Goal: Task Accomplishment & Management: Manage account settings

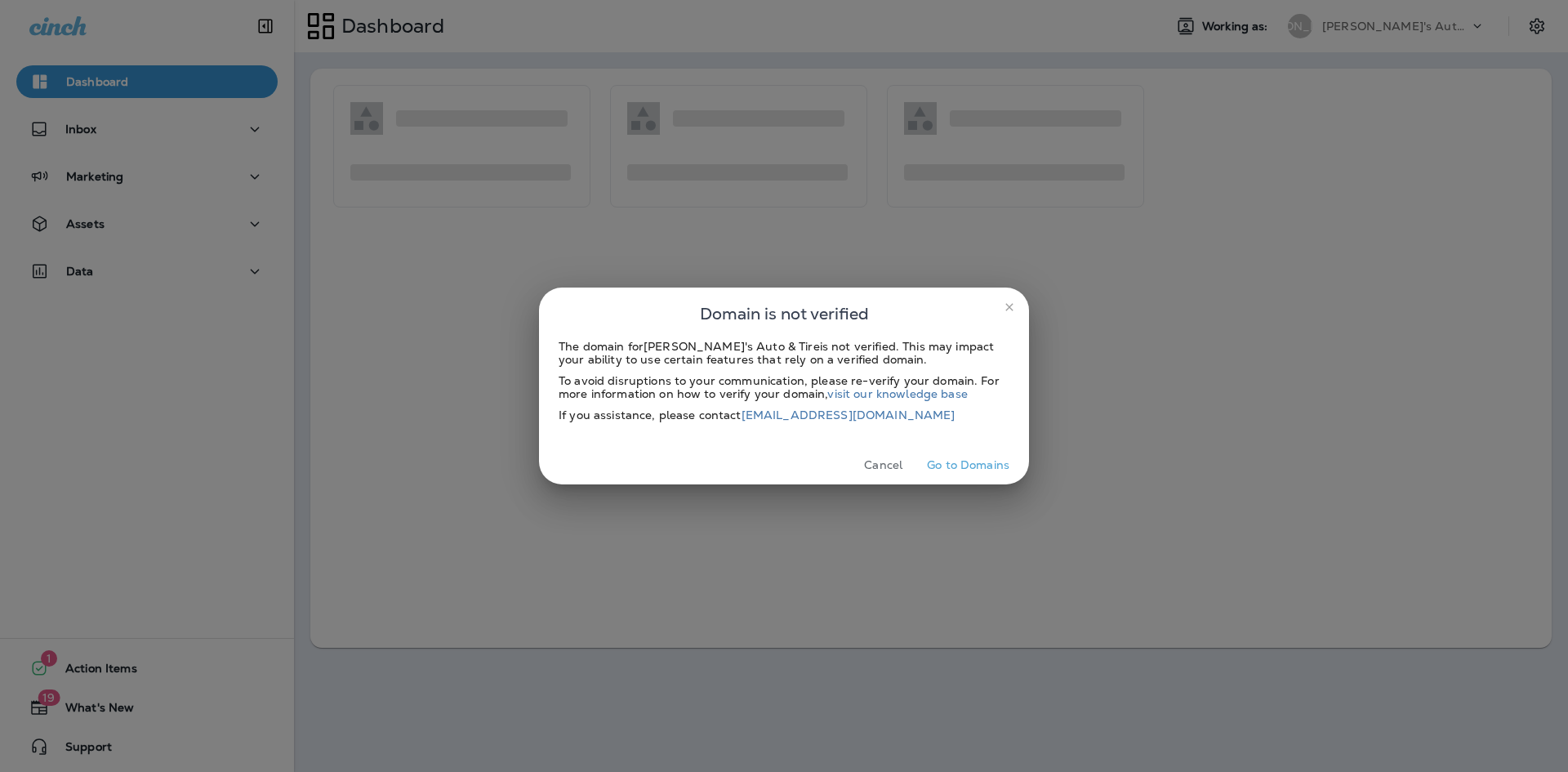
click at [876, 461] on button "Cancel" at bounding box center [883, 465] width 61 height 25
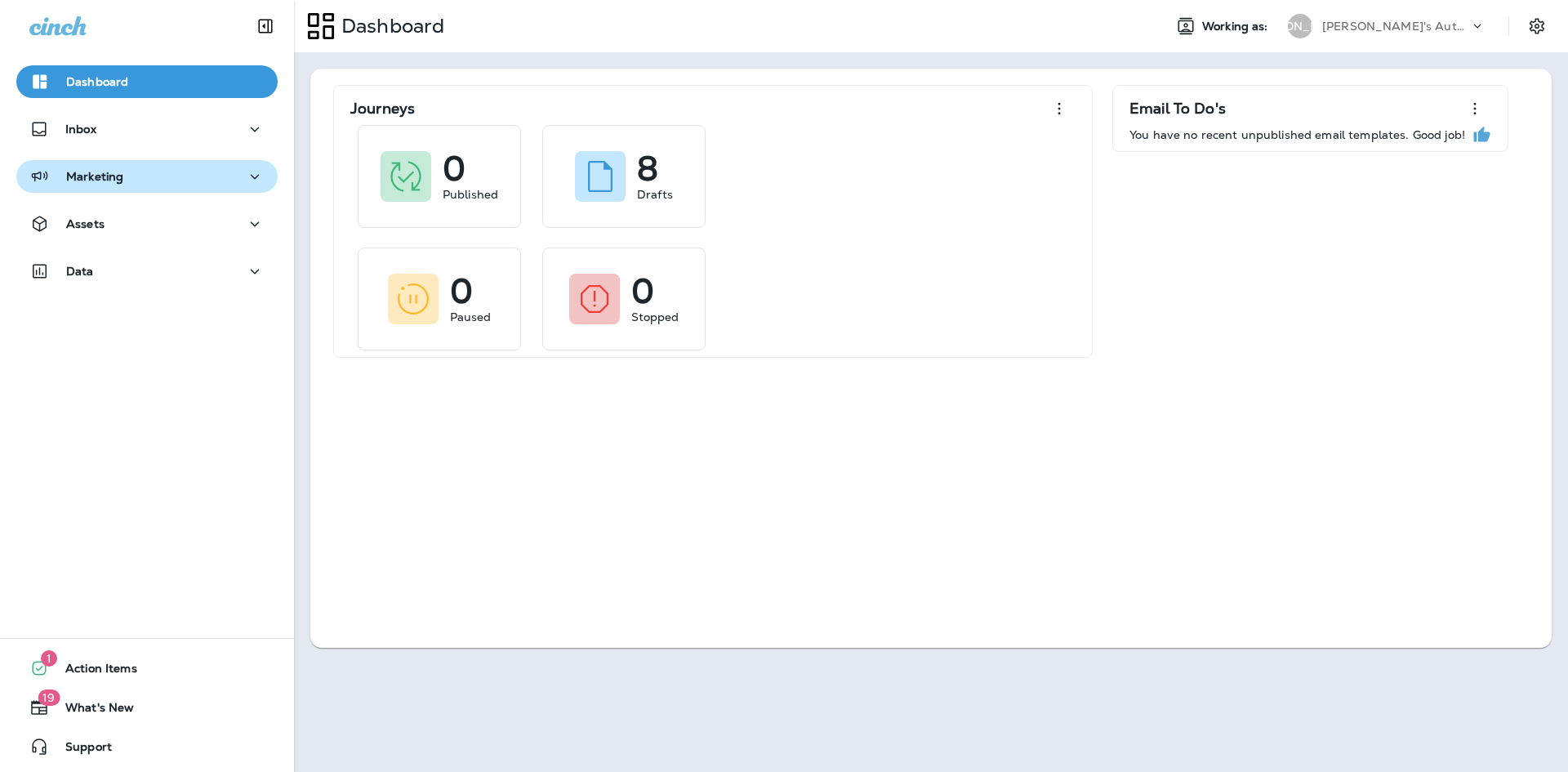
click at [101, 184] on div "Marketing" at bounding box center [76, 177] width 94 height 20
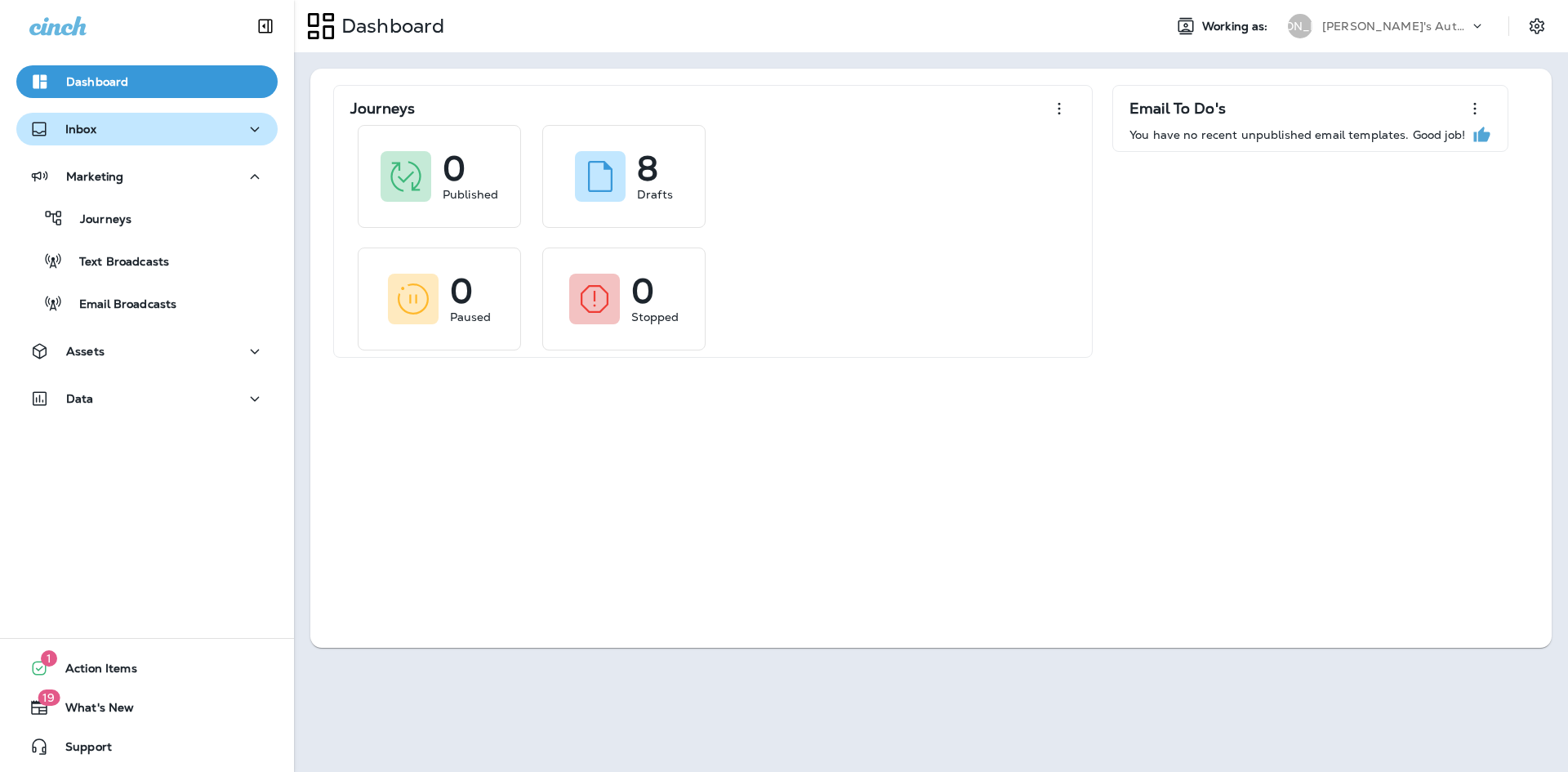
click at [139, 130] on div "Inbox" at bounding box center [147, 129] width 235 height 20
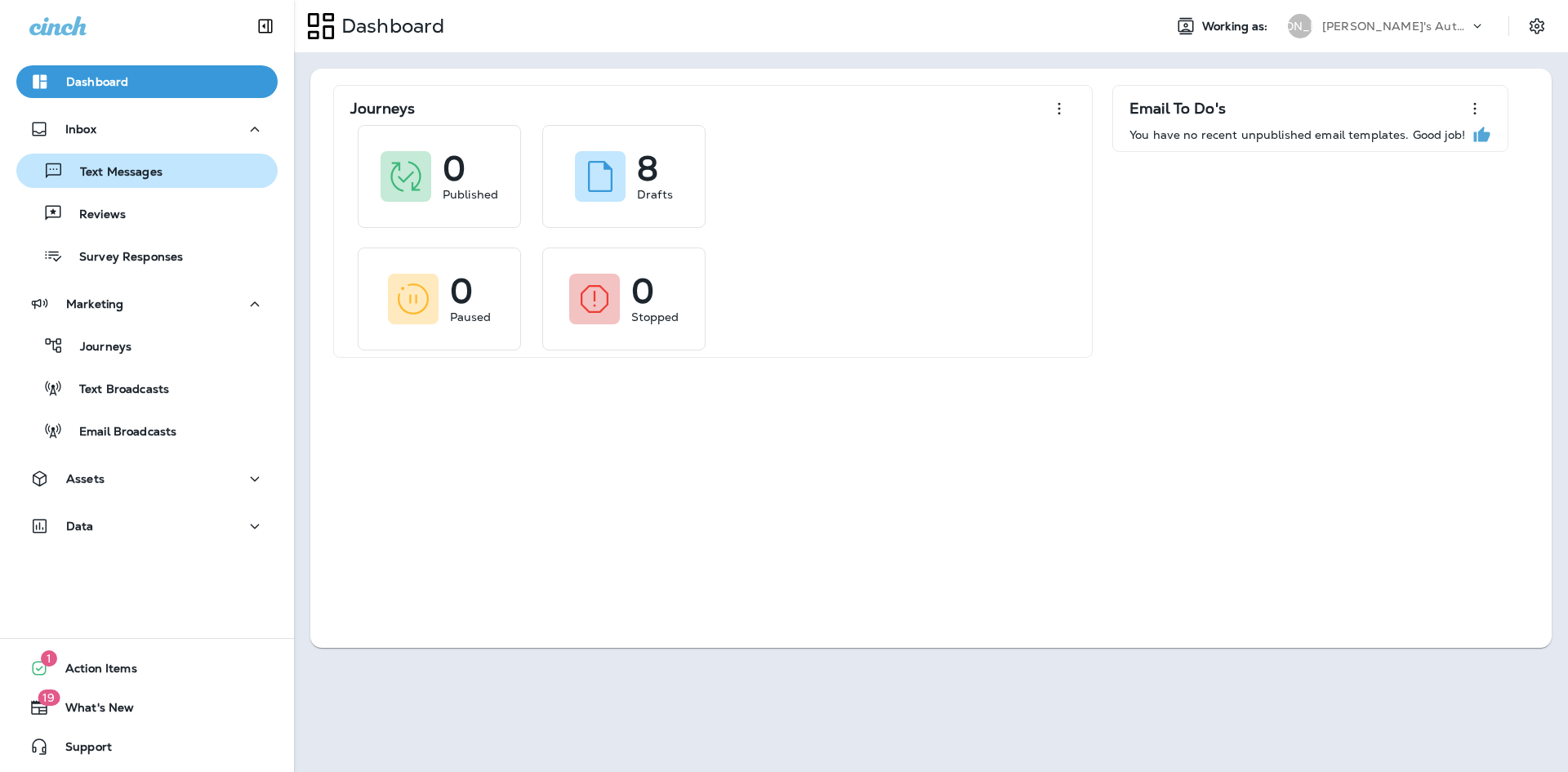
click at [148, 156] on button "Text Messages" at bounding box center [147, 170] width 261 height 34
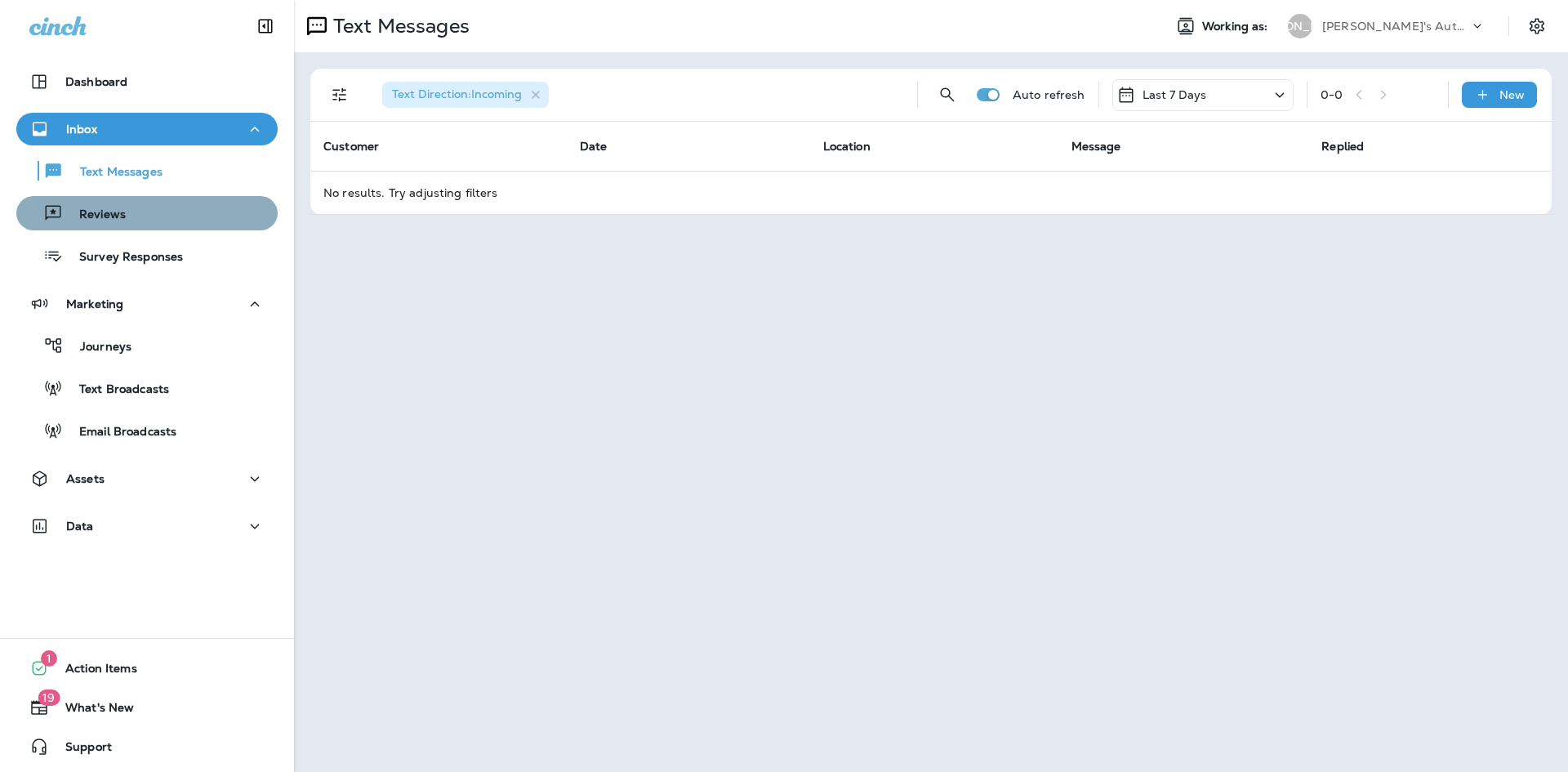
click at [146, 225] on div "Reviews" at bounding box center [147, 213] width 248 height 24
